Goal: Task Accomplishment & Management: Use online tool/utility

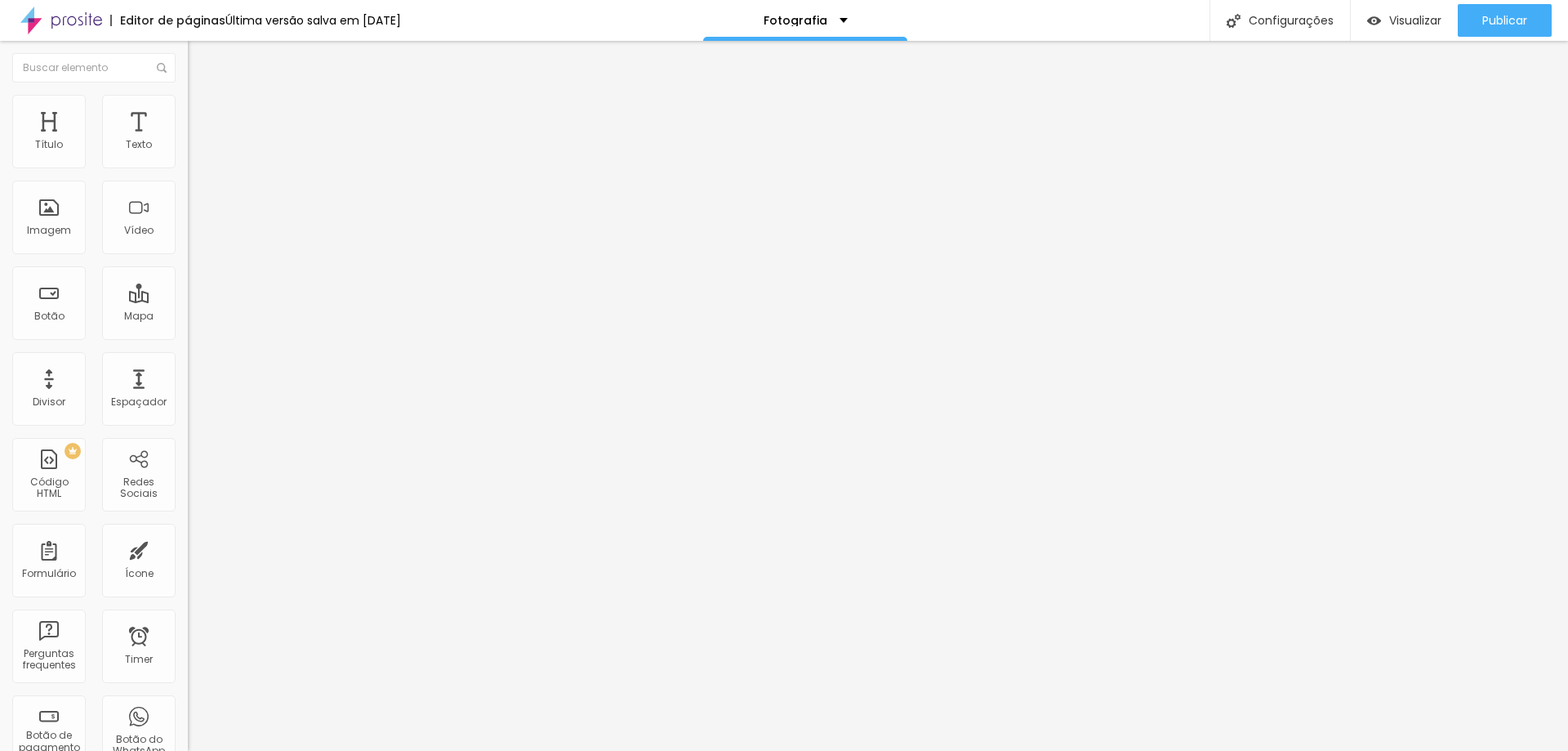
click at [188, 167] on input "text" at bounding box center [286, 159] width 196 height 16
click at [1241, 21] on div "Configurações" at bounding box center [1280, 21] width 141 height 41
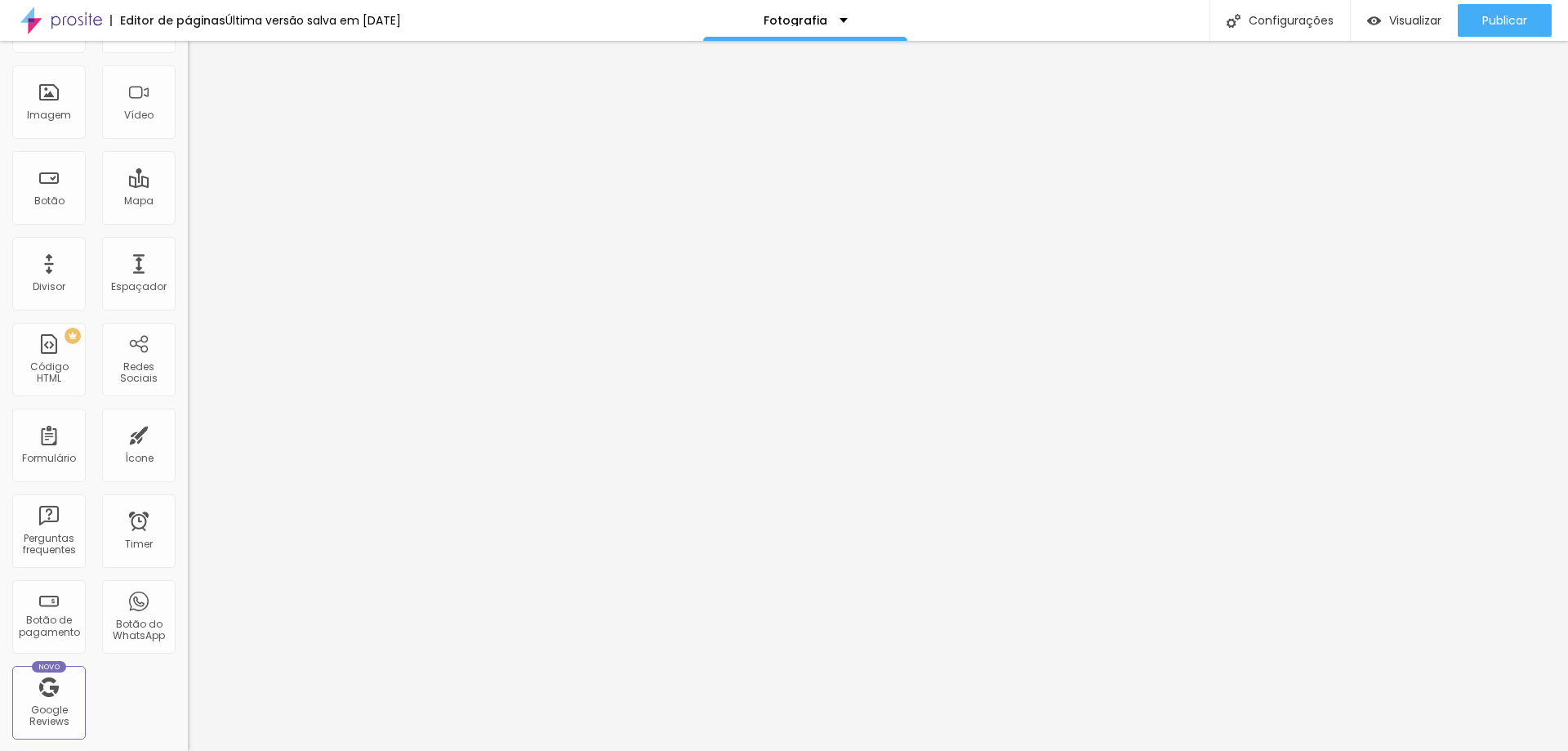
scroll to position [352, 0]
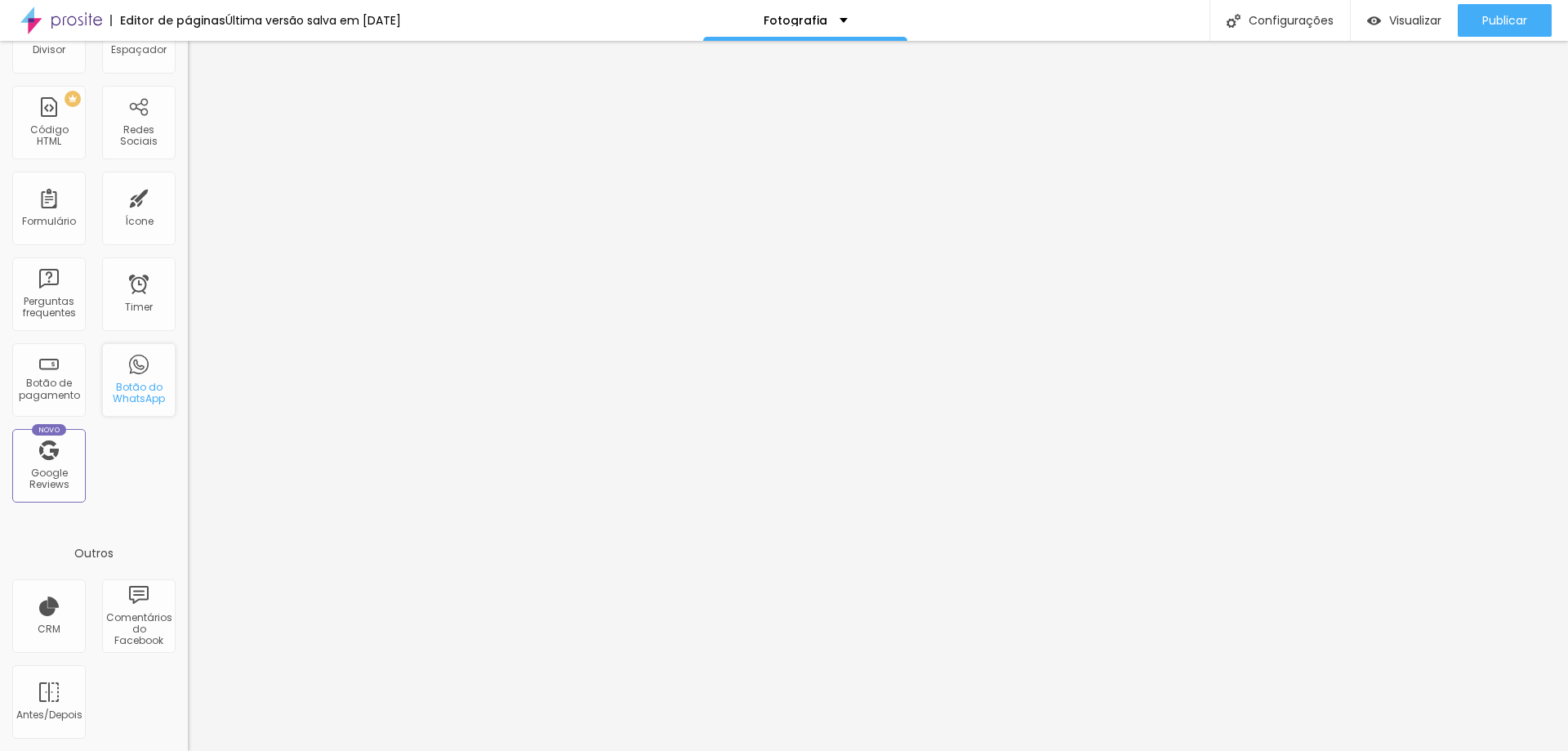
click at [139, 395] on div "Botão do WhatsApp" at bounding box center [138, 393] width 64 height 24
click at [135, 396] on div "Botão do WhatsApp" at bounding box center [138, 393] width 64 height 24
drag, startPoint x: 125, startPoint y: 376, endPoint x: 137, endPoint y: 424, distance: 49.5
click at [137, 451] on div "Título Texto Imagem Vídeo Botão Mapa Divisor Espaçador PREMIUM Código HTML Rede…" at bounding box center [94, 128] width 188 height 772
click at [146, 382] on div "Botão do WhatsApp" at bounding box center [138, 393] width 64 height 24
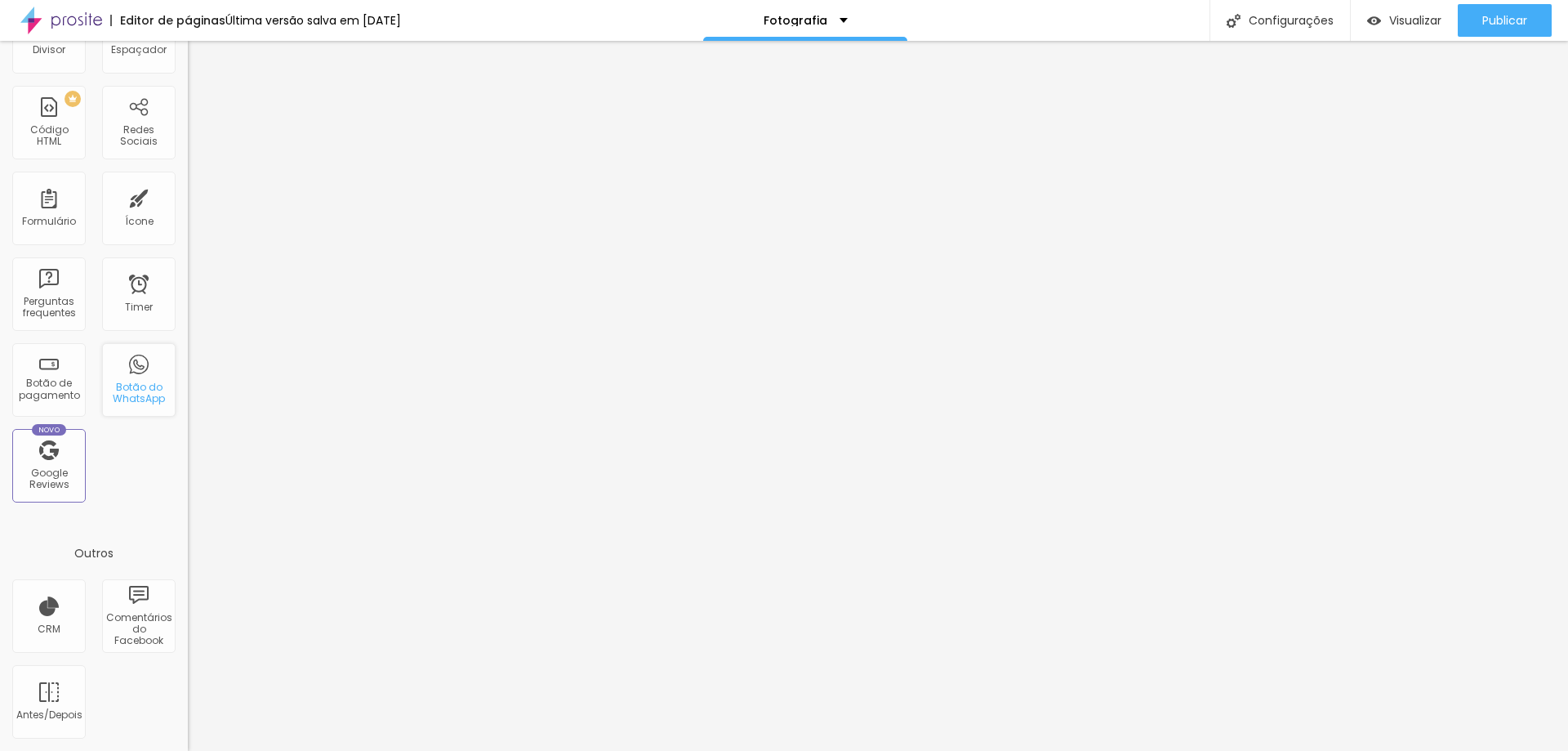
click at [132, 387] on div "Botão do WhatsApp" at bounding box center [138, 393] width 64 height 24
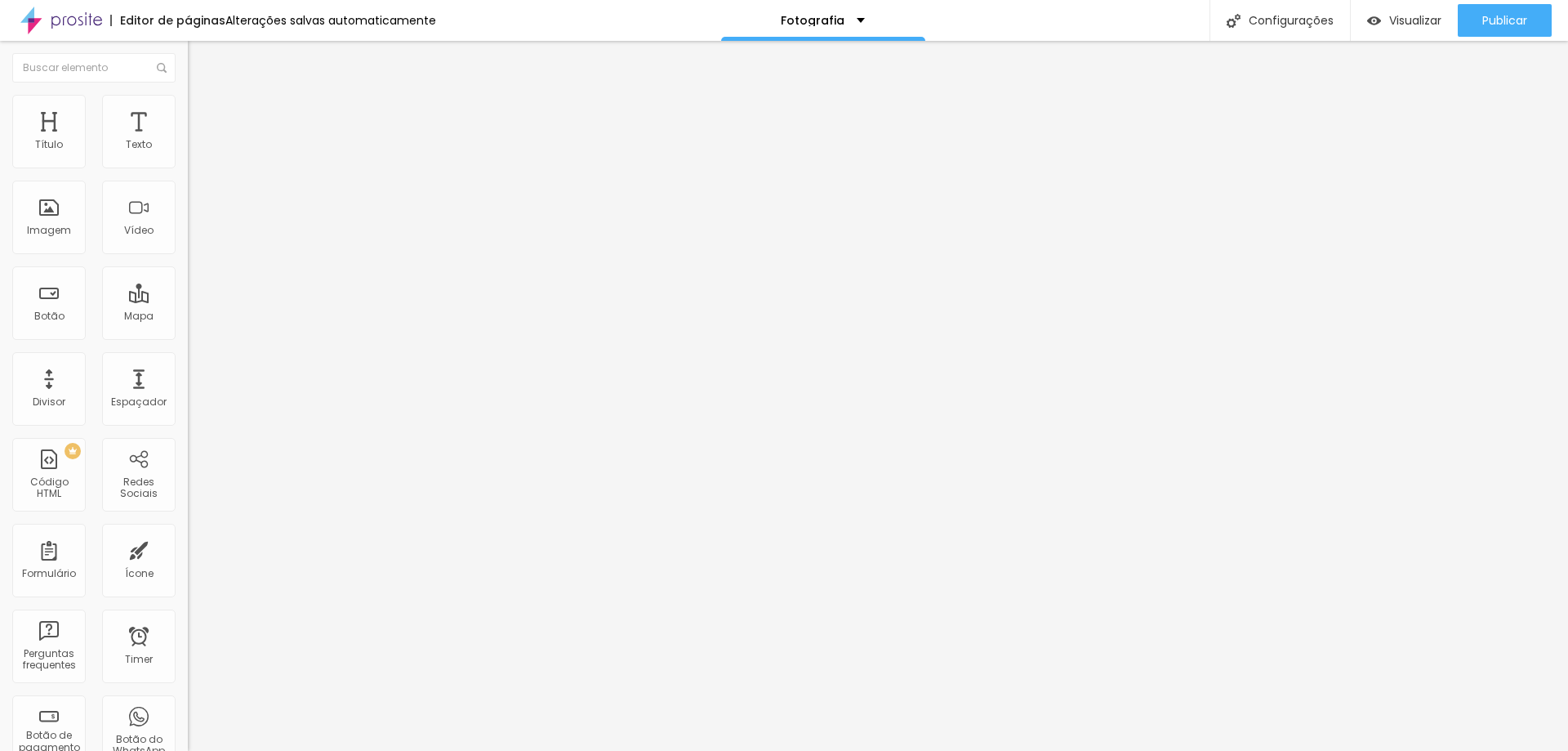
click at [968, 12] on div "Editor de páginas Alterações salvas automaticamente Fotografia Configurações Co…" at bounding box center [784, 21] width 1568 height 41
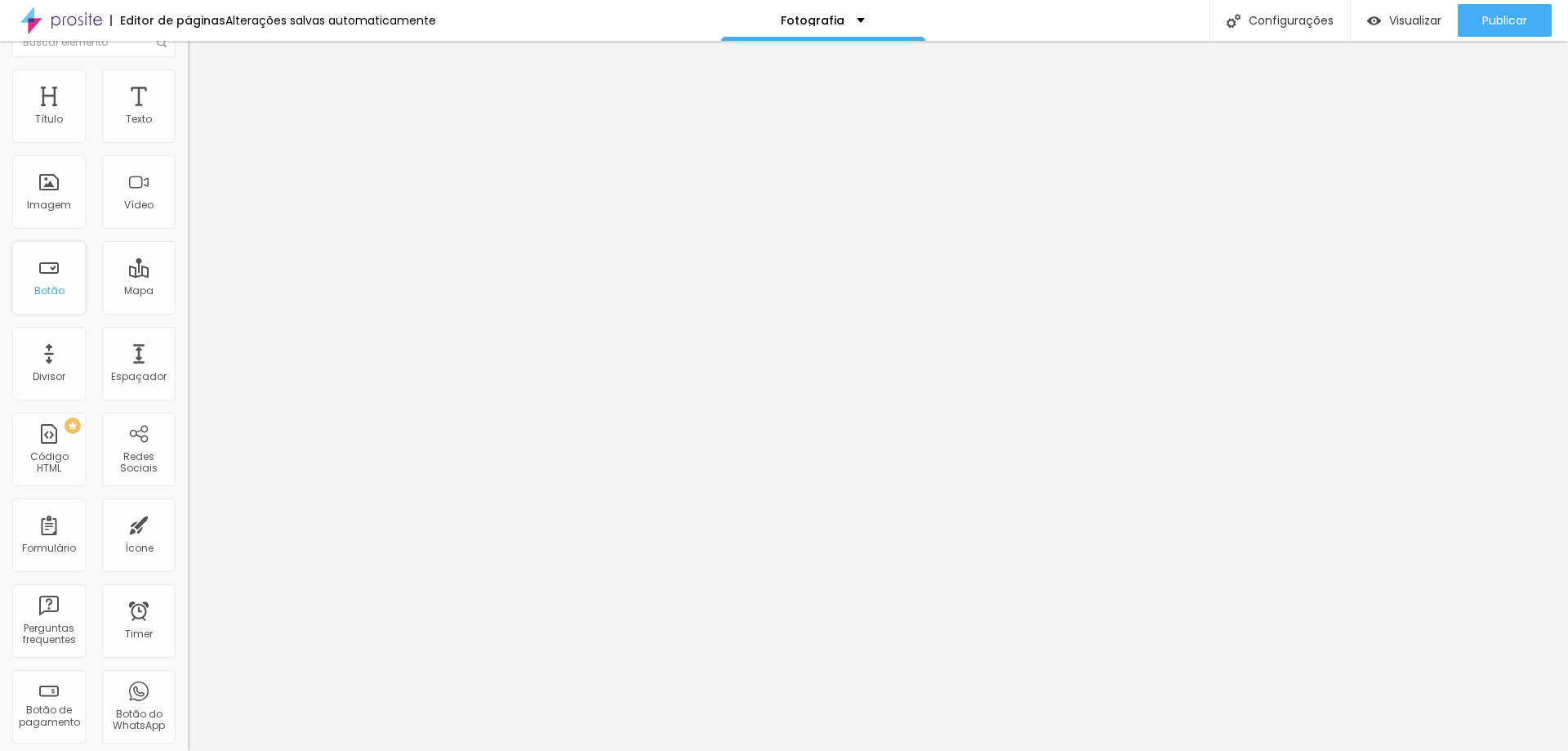
click at [41, 278] on div "Botão" at bounding box center [49, 277] width 73 height 73
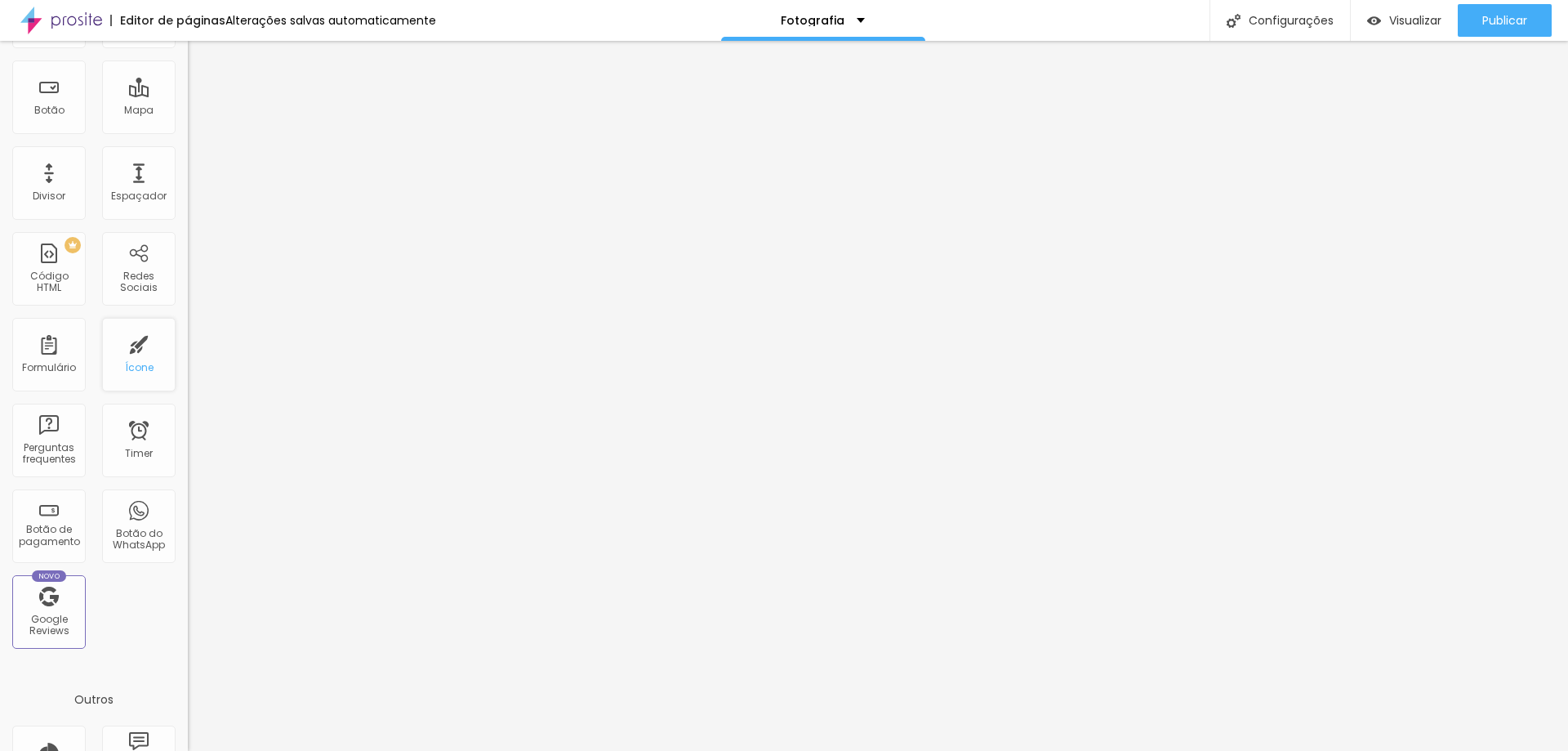
scroll to position [0, 0]
